Goal: Information Seeking & Learning: Learn about a topic

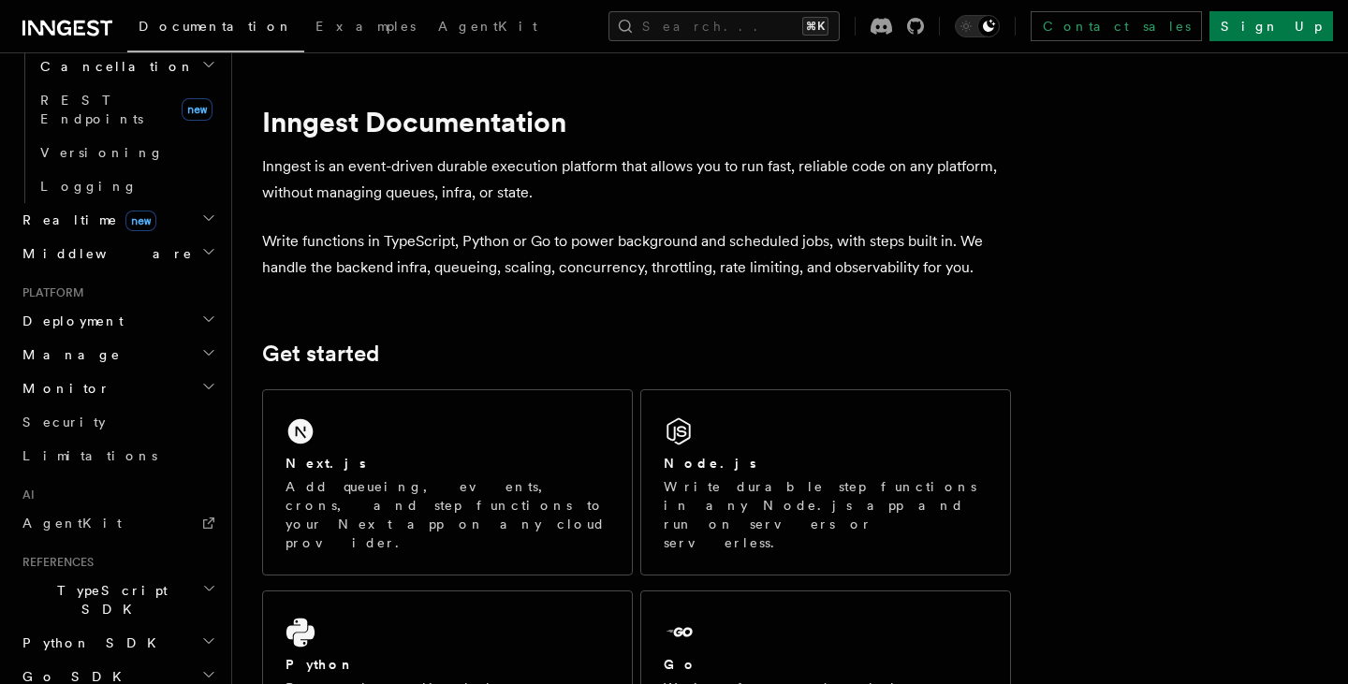
scroll to position [828, 0]
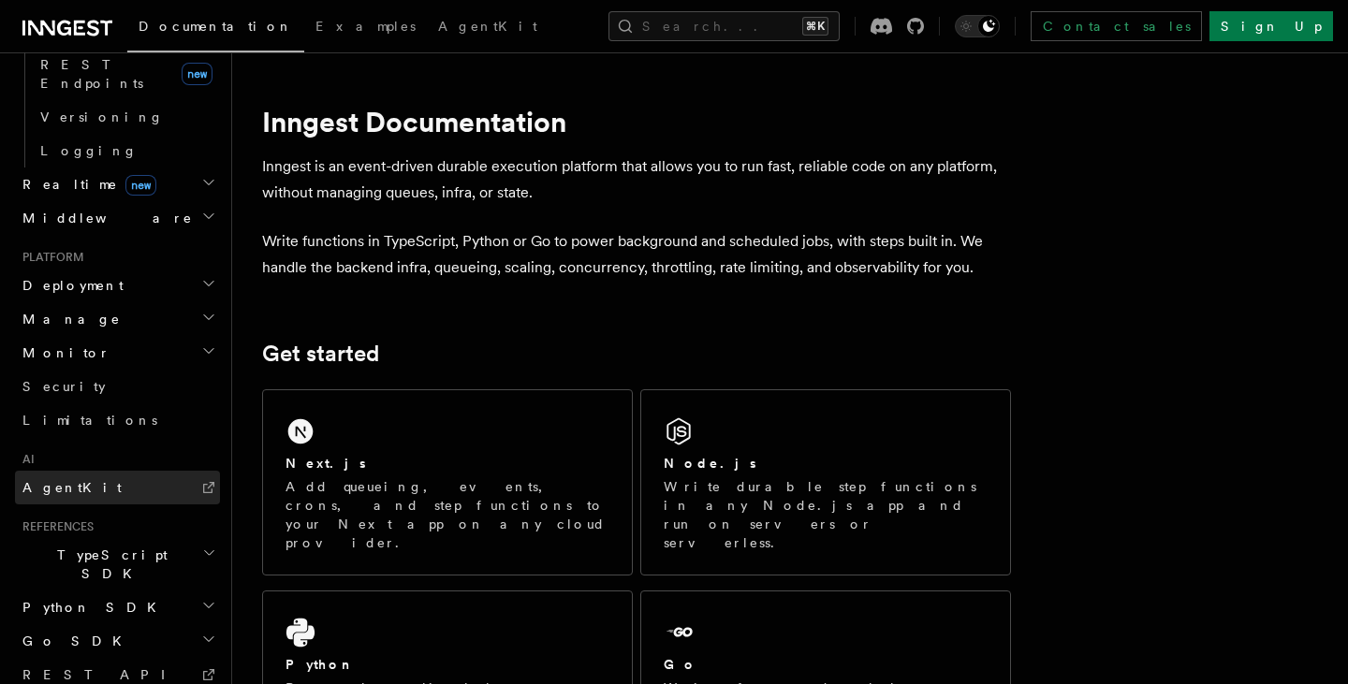
click at [115, 471] on link "AgentKit" at bounding box center [117, 488] width 205 height 34
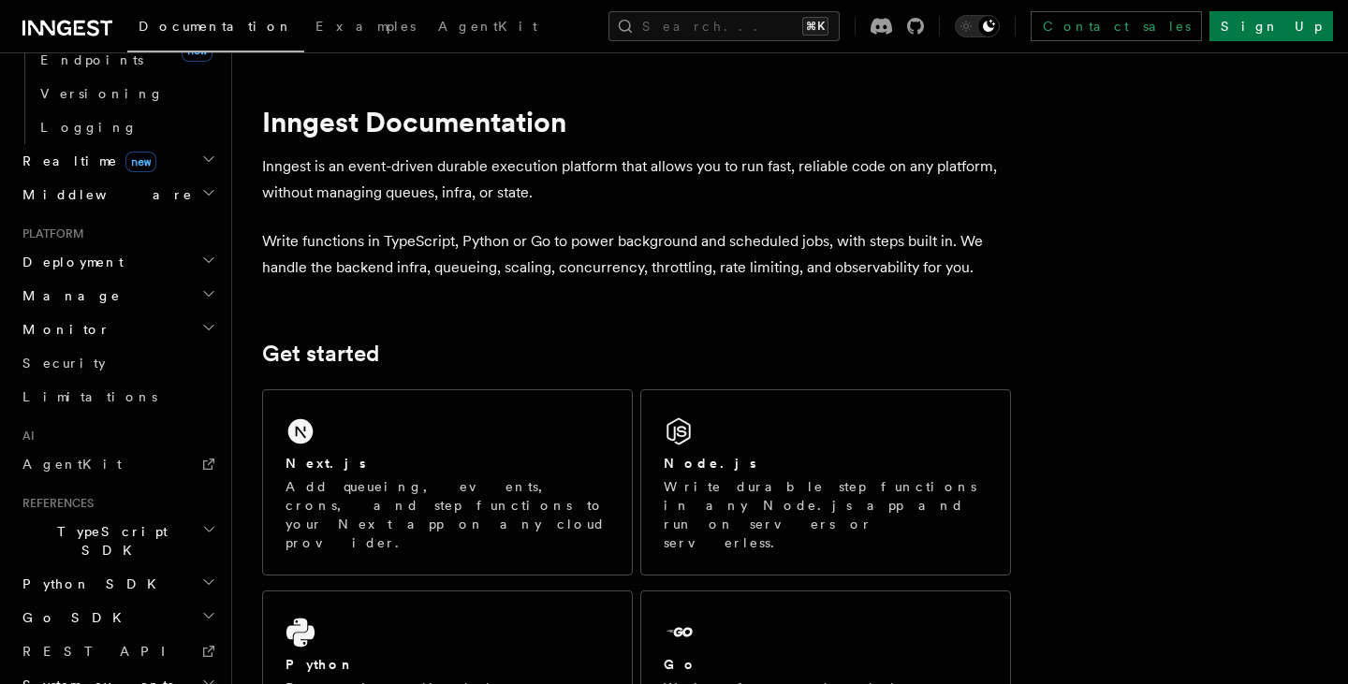
scroll to position [851, 0]
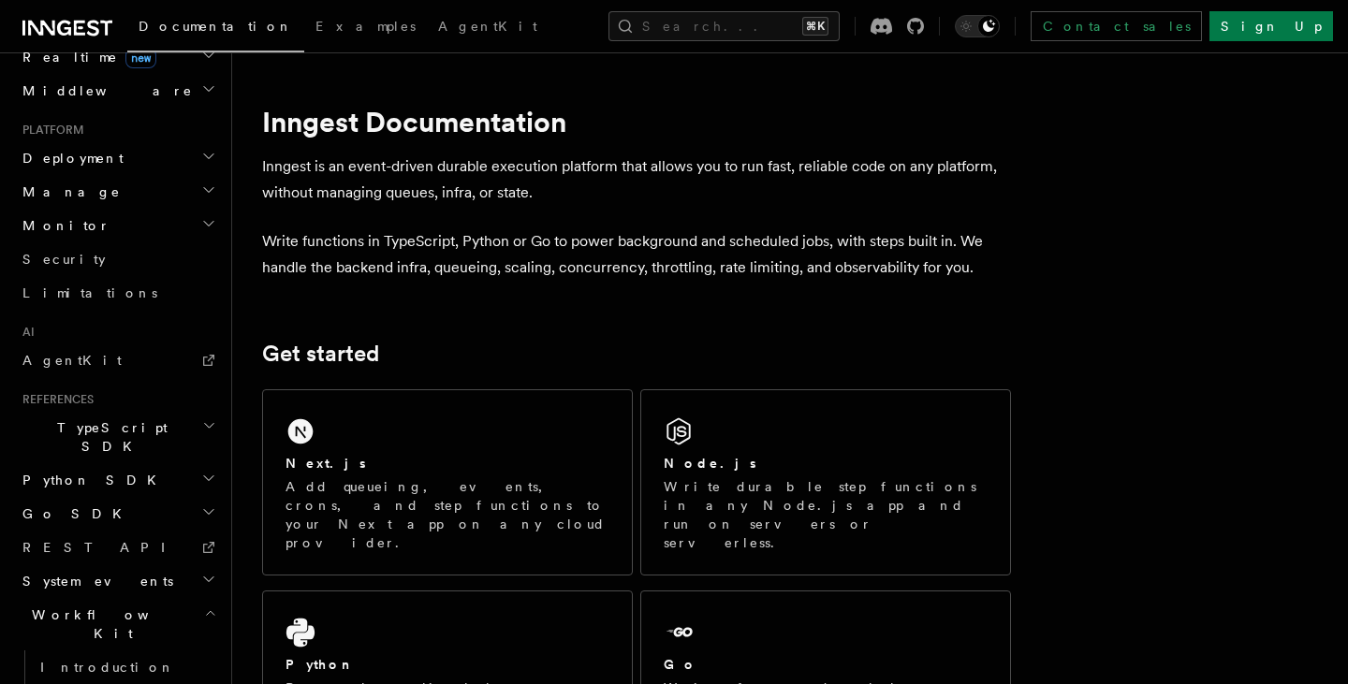
scroll to position [1009, 0]
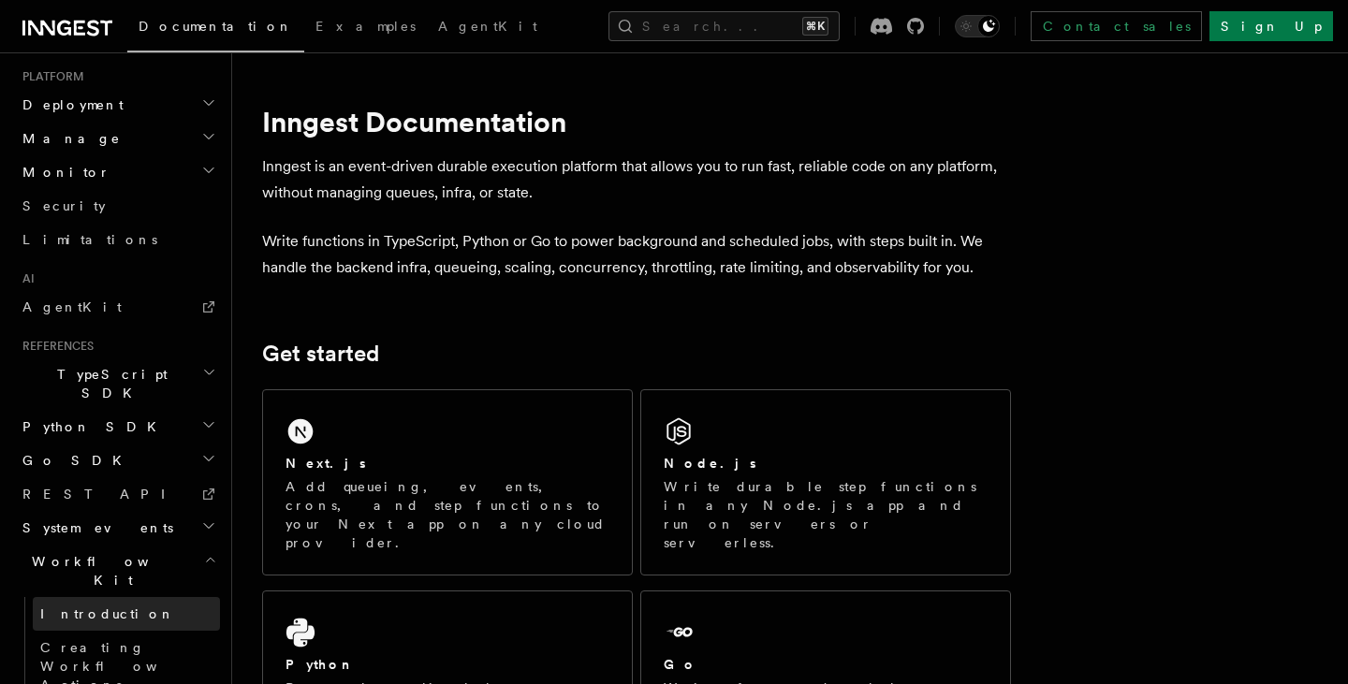
click at [151, 597] on link "Introduction" at bounding box center [126, 614] width 187 height 34
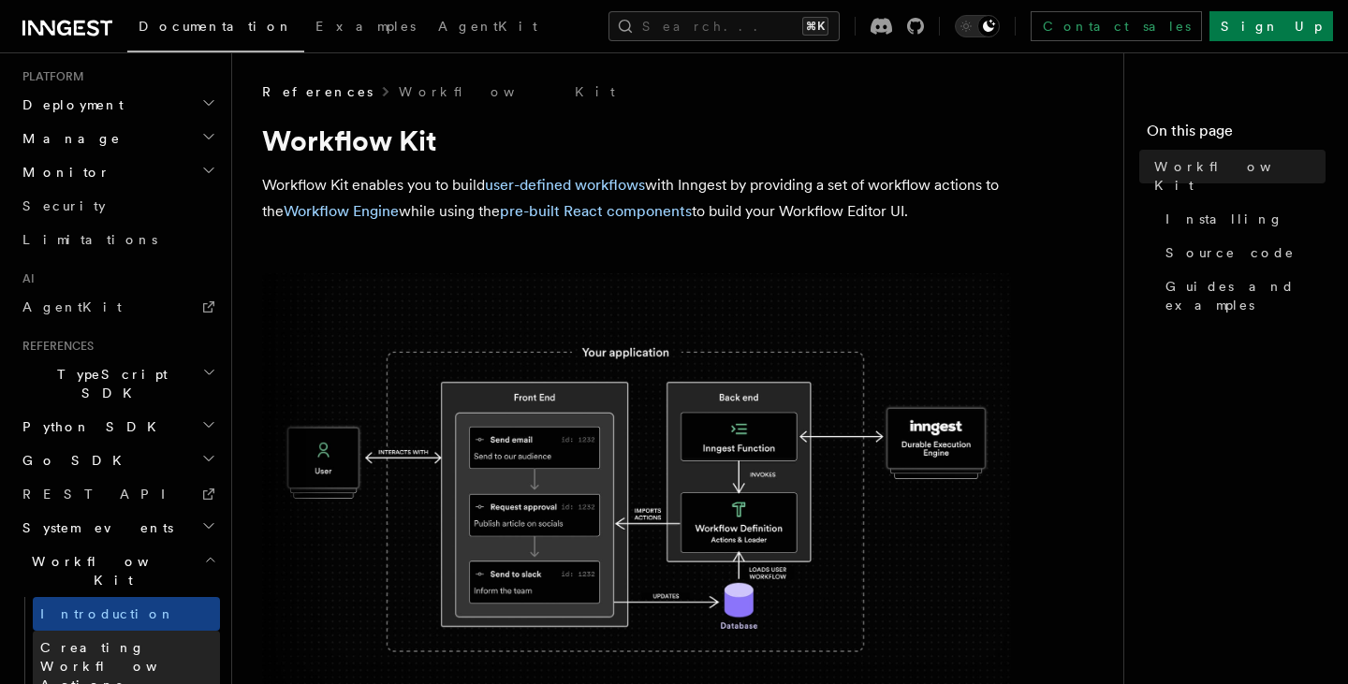
click at [156, 638] on span "Creating Workflow Actions" at bounding box center [130, 666] width 180 height 56
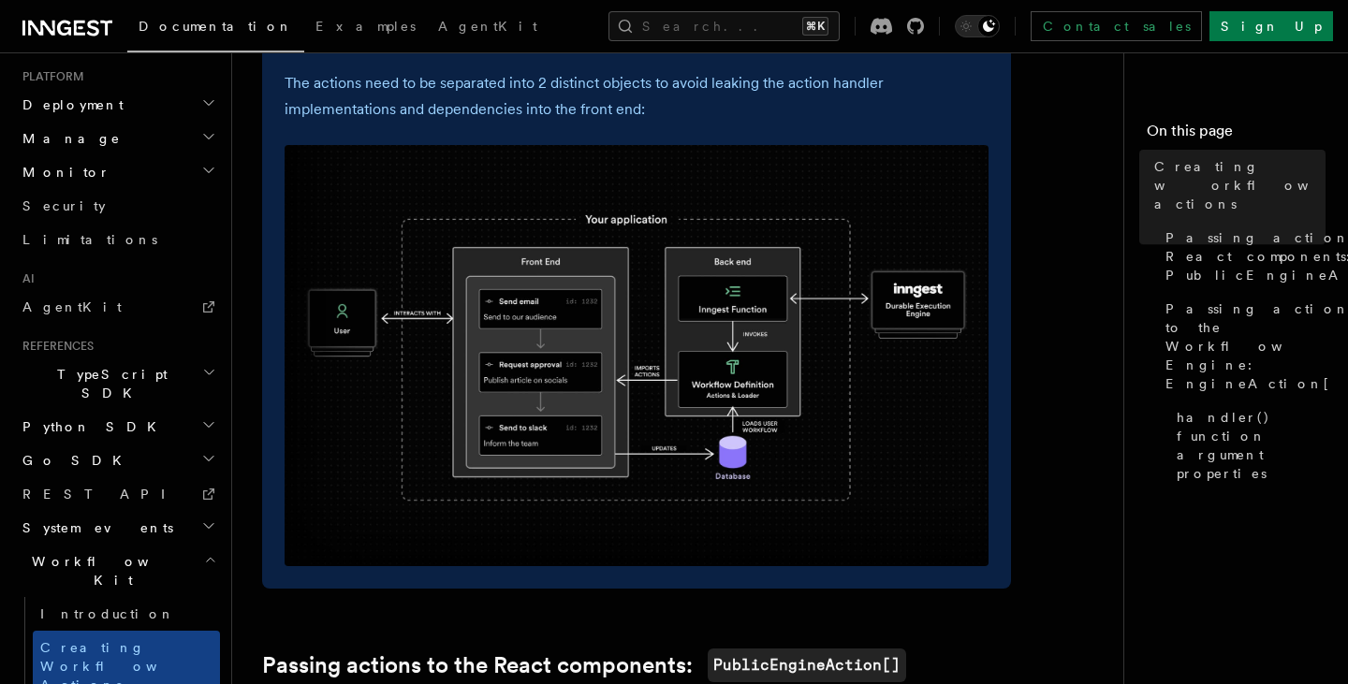
scroll to position [718, 0]
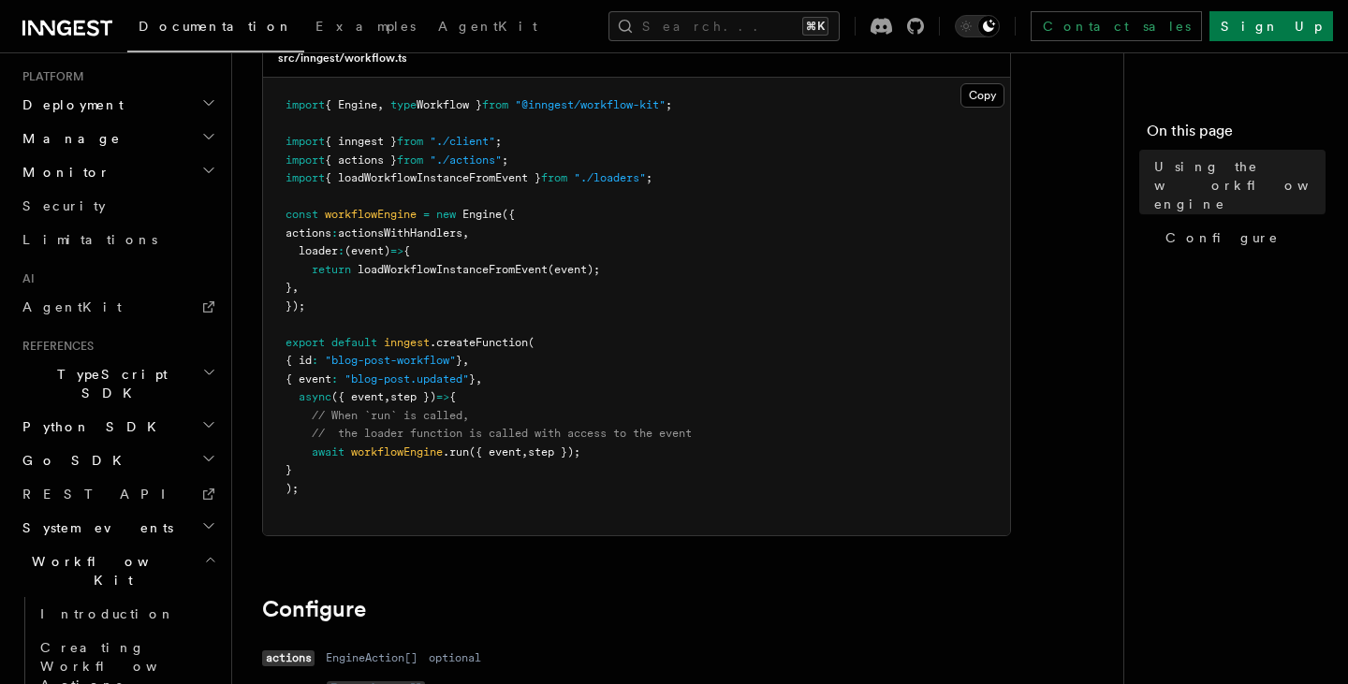
scroll to position [186, 0]
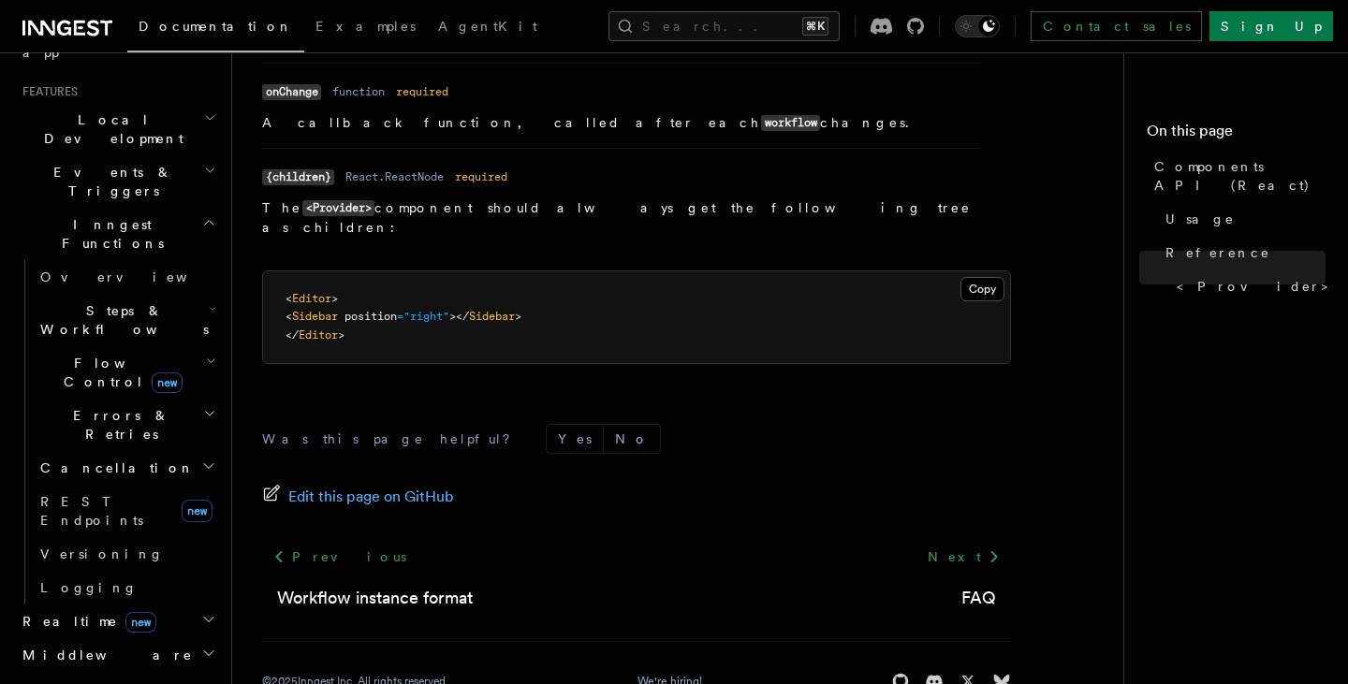
scroll to position [388, 0]
